Goal: Contribute content

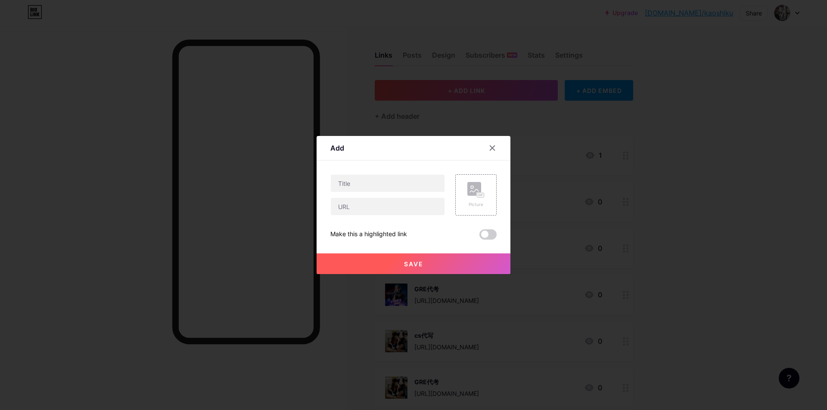
click at [481, 219] on div "Picture Make this a highlighted link Save" at bounding box center [413, 206] width 166 height 65
click at [475, 205] on div "Picture" at bounding box center [475, 204] width 17 height 6
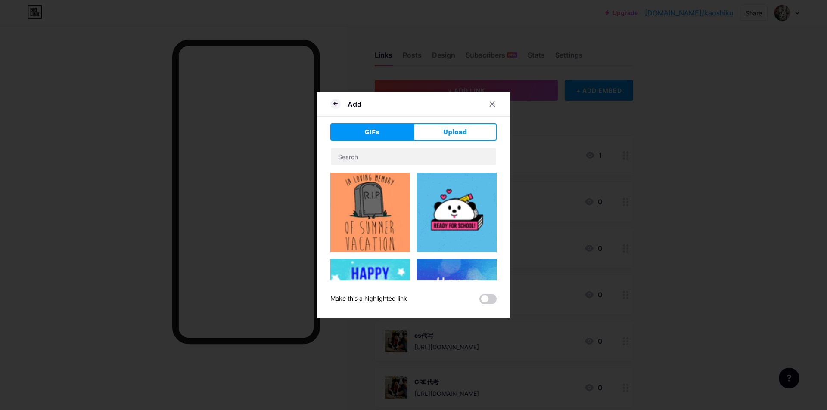
click at [383, 198] on img at bounding box center [370, 213] width 80 height 80
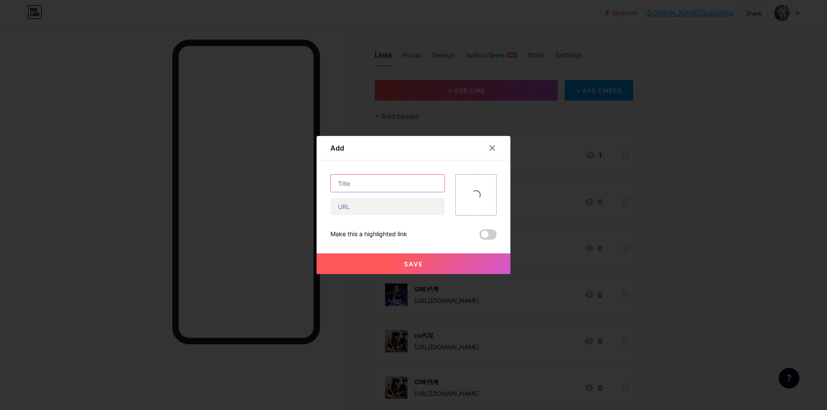
click at [381, 181] on input "text" at bounding box center [388, 183] width 114 height 17
paste input "CIA 題庫如何與實際工作結合？"
drag, startPoint x: 346, startPoint y: 186, endPoint x: 326, endPoint y: 184, distance: 19.5
click at [318, 186] on div "Add Content YouTube Play YouTube video without leaving your page. ADD Vimeo Pla…" at bounding box center [413, 205] width 194 height 138
paste input "ccna"
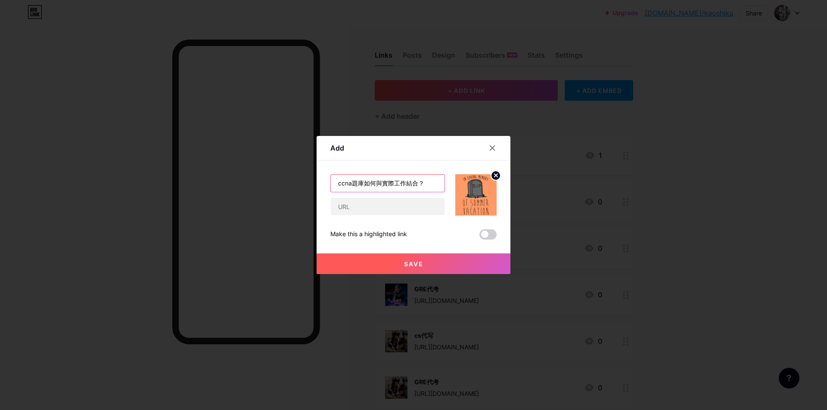
type input "ccna題庫如何與實際工作結合？"
click at [393, 200] on input "text" at bounding box center [388, 206] width 114 height 17
paste input "[URL][DOMAIN_NAME]"
type input "[URL][DOMAIN_NAME]"
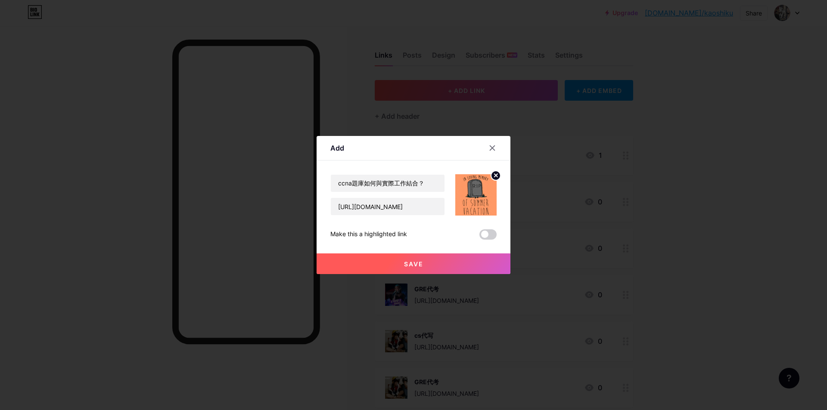
scroll to position [0, 0]
click at [412, 277] on div at bounding box center [413, 205] width 827 height 410
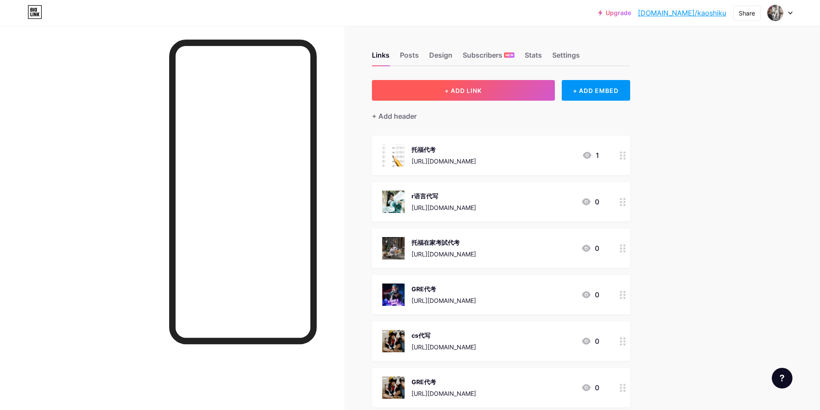
click at [470, 81] on button "+ ADD LINK" at bounding box center [463, 90] width 183 height 21
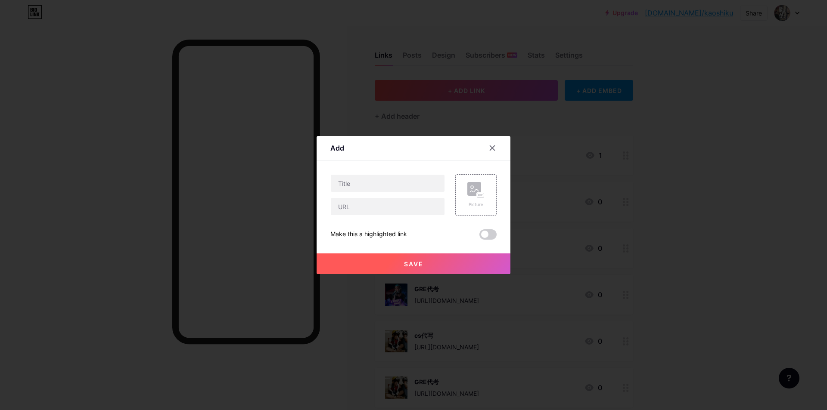
click at [411, 303] on div at bounding box center [413, 205] width 827 height 410
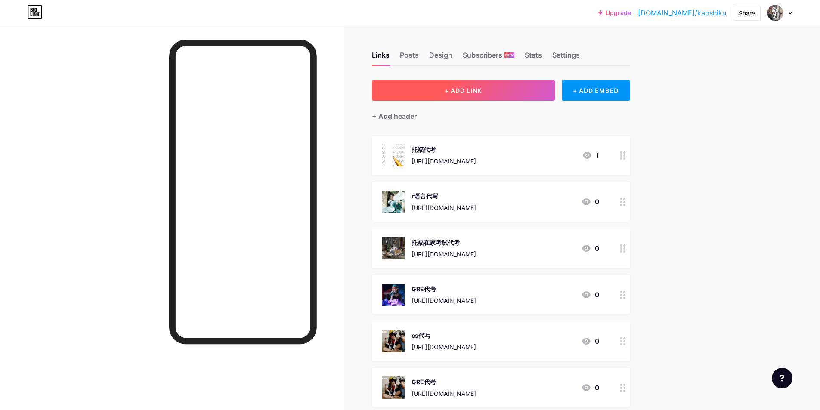
click at [462, 91] on span "+ ADD LINK" at bounding box center [463, 90] width 37 height 7
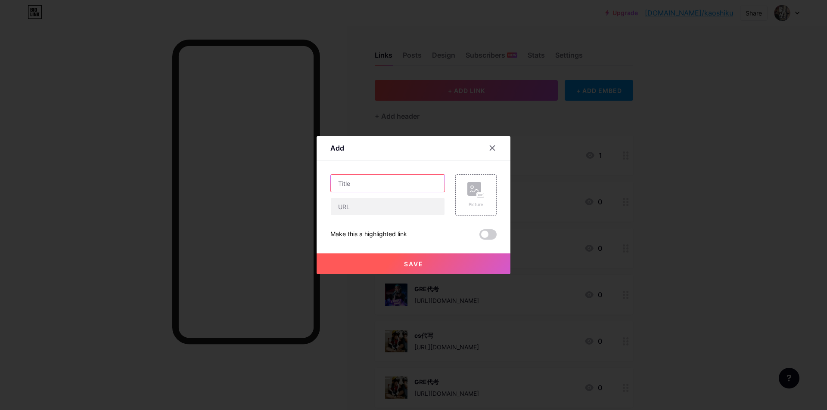
click at [389, 180] on input "text" at bounding box center [388, 183] width 114 height 17
paste input "CIA 題庫如何與實際工作結合？"
type input "CIA 題庫如何與實際工作結合？"
click at [386, 206] on input "text" at bounding box center [388, 206] width 114 height 17
paste input "[URL][DOMAIN_NAME]"
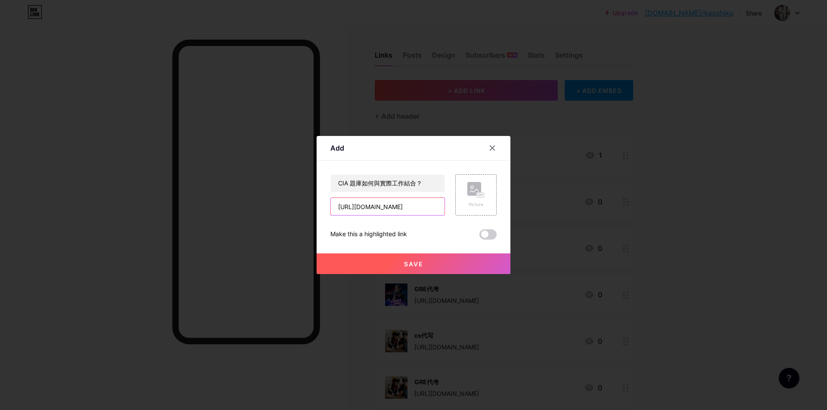
scroll to position [0, 781]
type input "[URL][DOMAIN_NAME]"
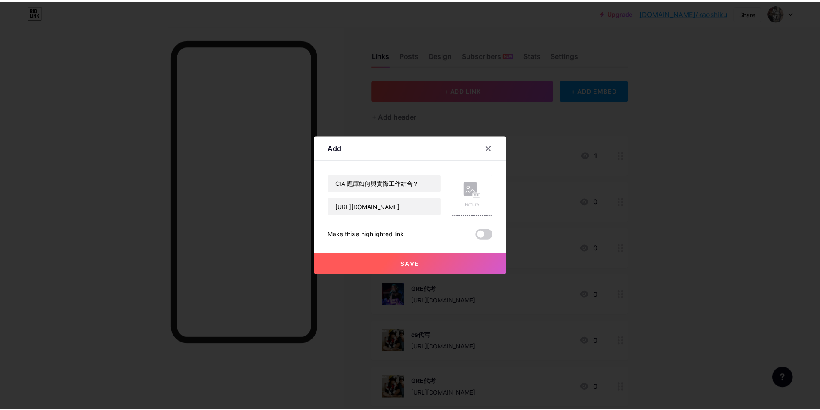
scroll to position [0, 0]
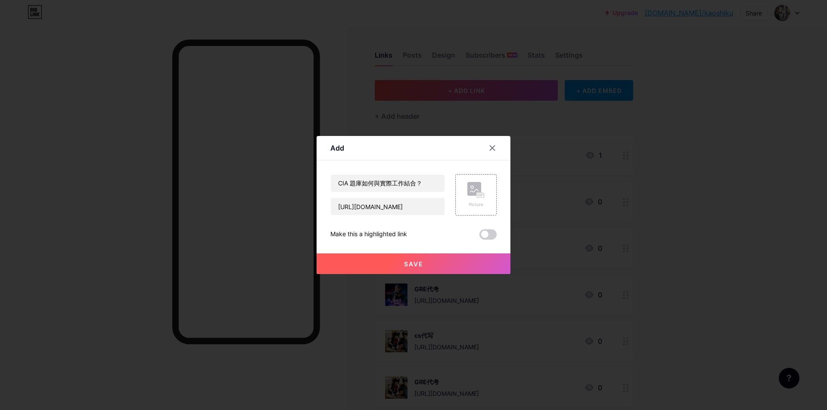
click at [385, 256] on button "Save" at bounding box center [413, 264] width 194 height 21
